Goal: Information Seeking & Learning: Learn about a topic

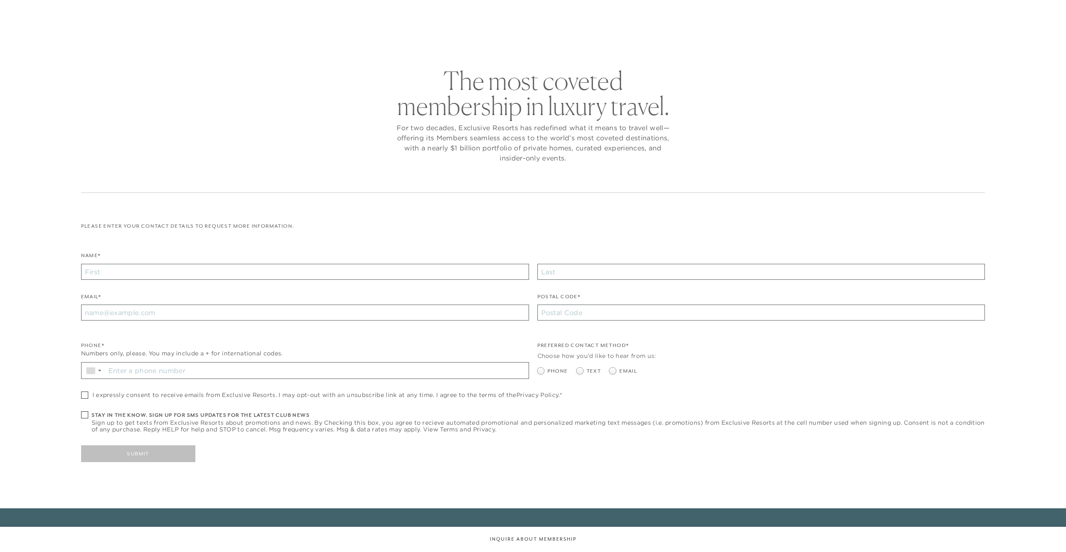
checkbox input "false"
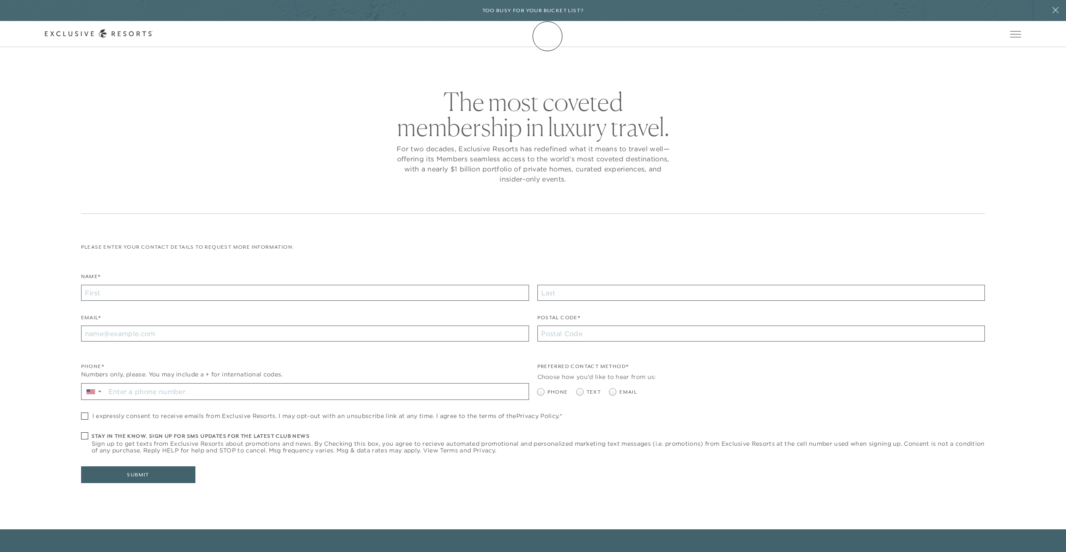
click at [153, 36] on icon at bounding box center [99, 33] width 108 height 9
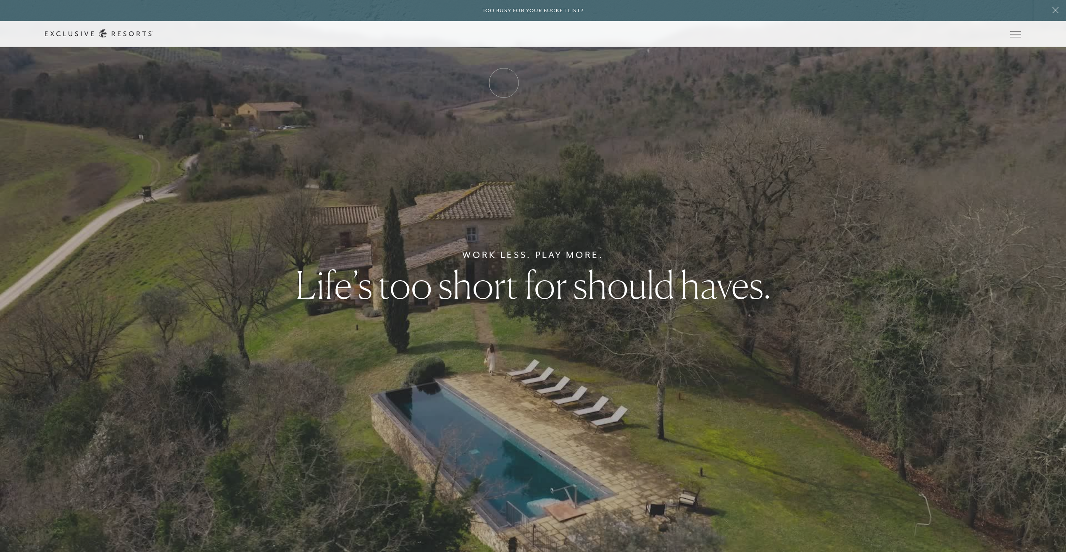
click at [0, 0] on link "How it works" at bounding box center [0, 0] width 0 height 0
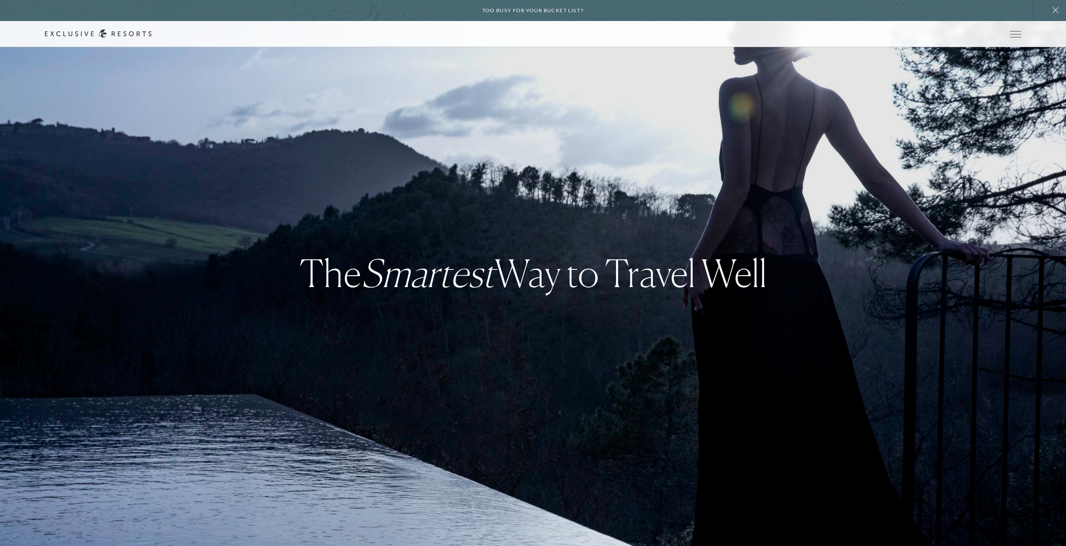
click at [0, 0] on link "How it works" at bounding box center [0, 0] width 0 height 0
click at [153, 32] on icon at bounding box center [99, 33] width 108 height 9
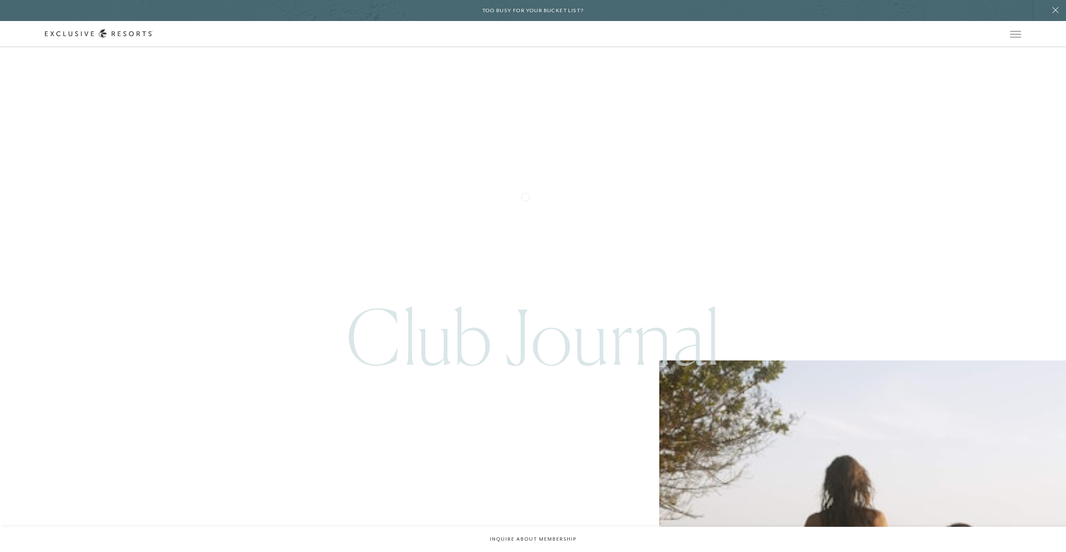
scroll to position [4403, 0]
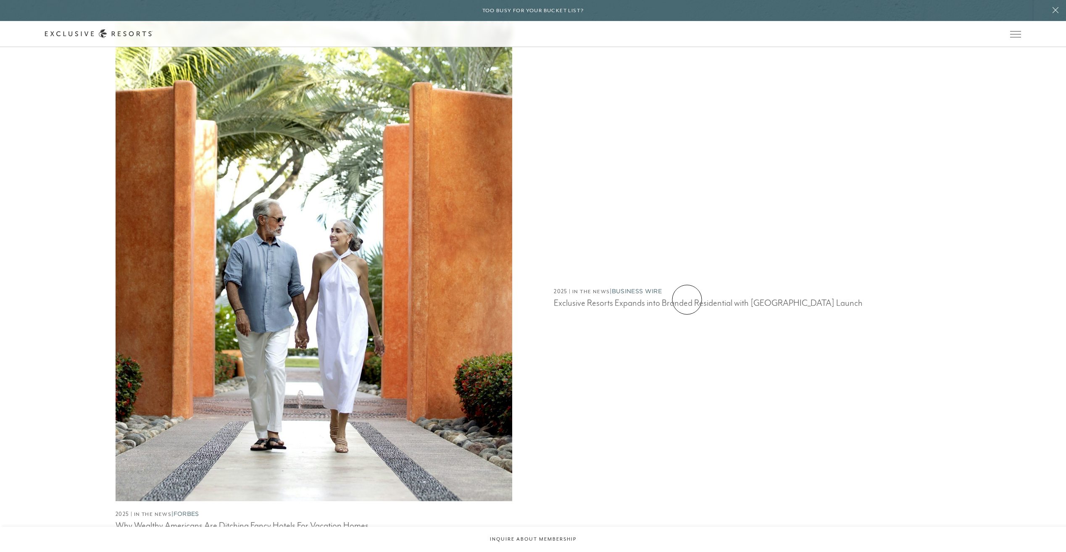
scroll to position [882, 0]
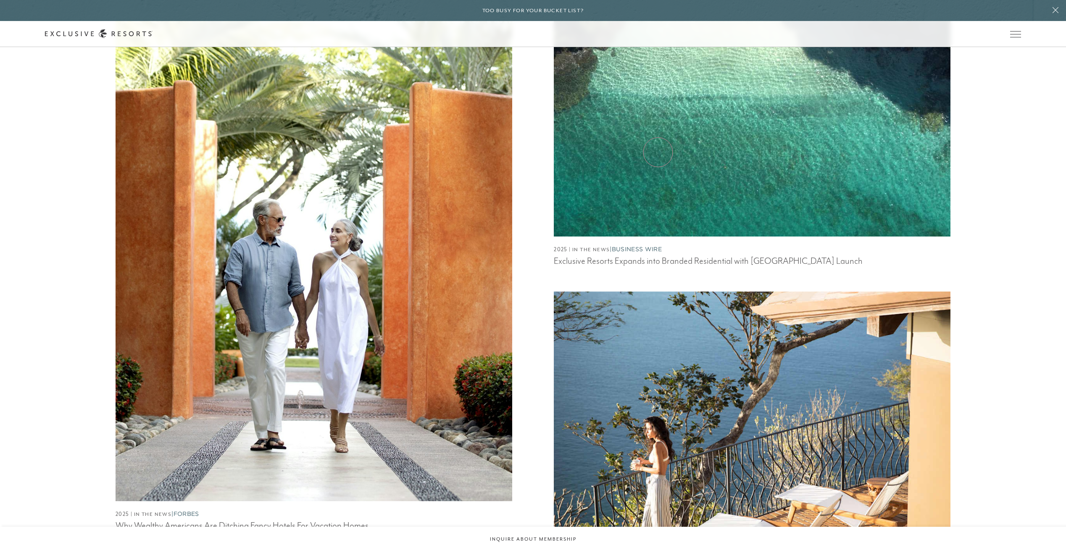
click at [658, 152] on img at bounding box center [752, 38] width 436 height 436
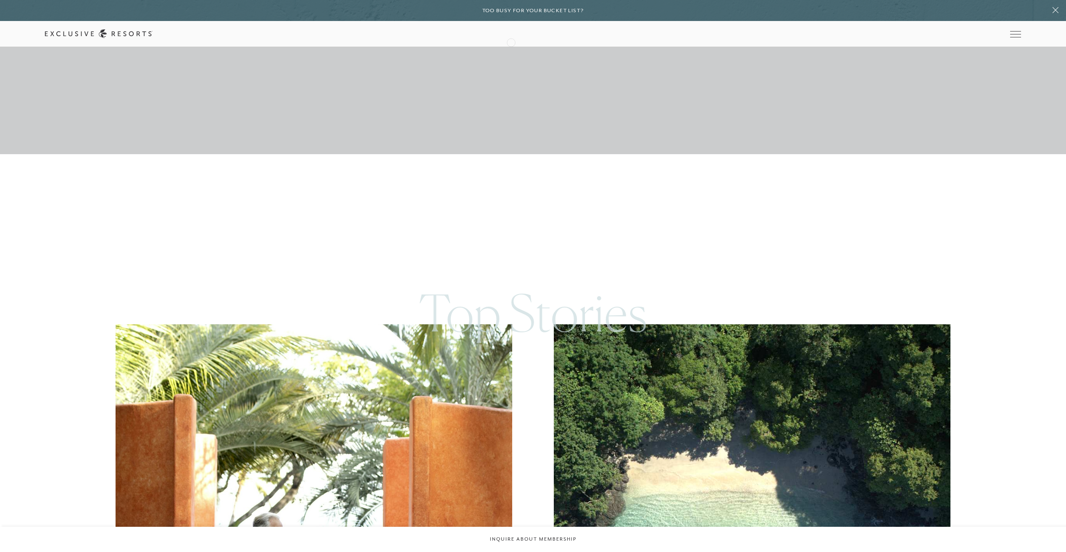
scroll to position [168, 0]
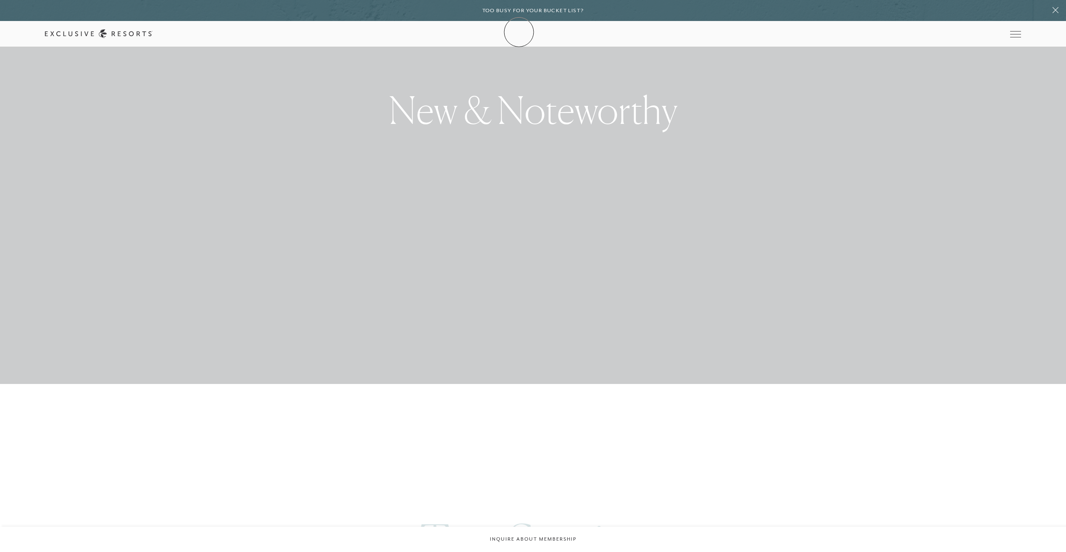
click at [153, 32] on icon at bounding box center [99, 33] width 108 height 9
